Goal: Task Accomplishment & Management: Use online tool/utility

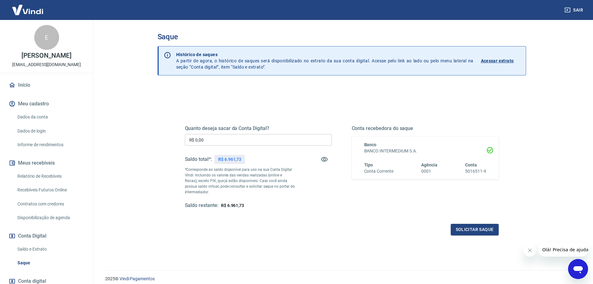
click at [269, 139] on input "R$ 0,00" at bounding box center [258, 140] width 147 height 12
type input "R$ 6.900,00"
click at [468, 229] on button "Solicitar saque" at bounding box center [475, 230] width 48 height 12
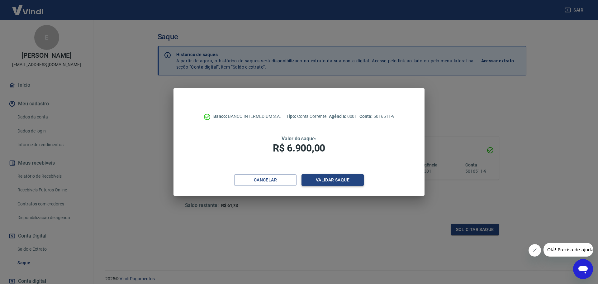
click at [353, 184] on button "Validar saque" at bounding box center [333, 180] width 62 height 12
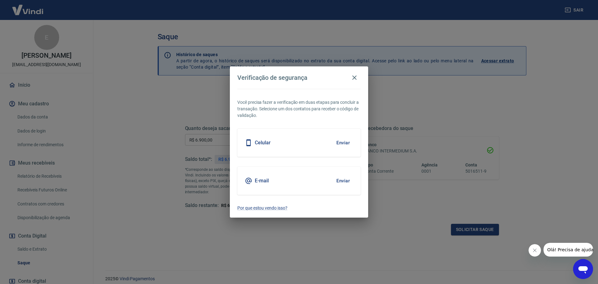
click at [344, 141] on button "Enviar" at bounding box center [343, 142] width 20 height 13
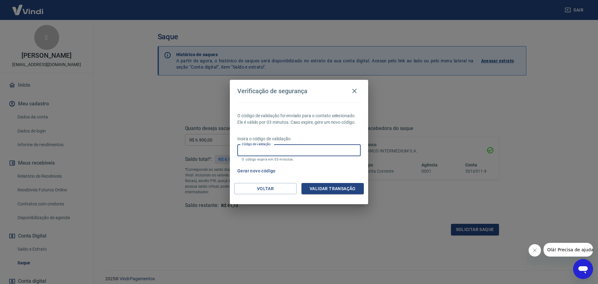
click at [334, 155] on input "Código de validação" at bounding box center [298, 151] width 123 height 12
type input "429879"
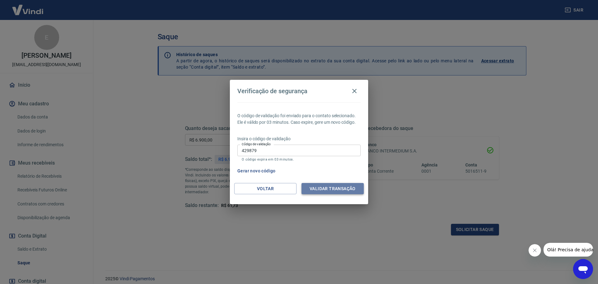
click at [346, 189] on button "Validar transação" at bounding box center [333, 189] width 62 height 12
